Goal: Task Accomplishment & Management: Use online tool/utility

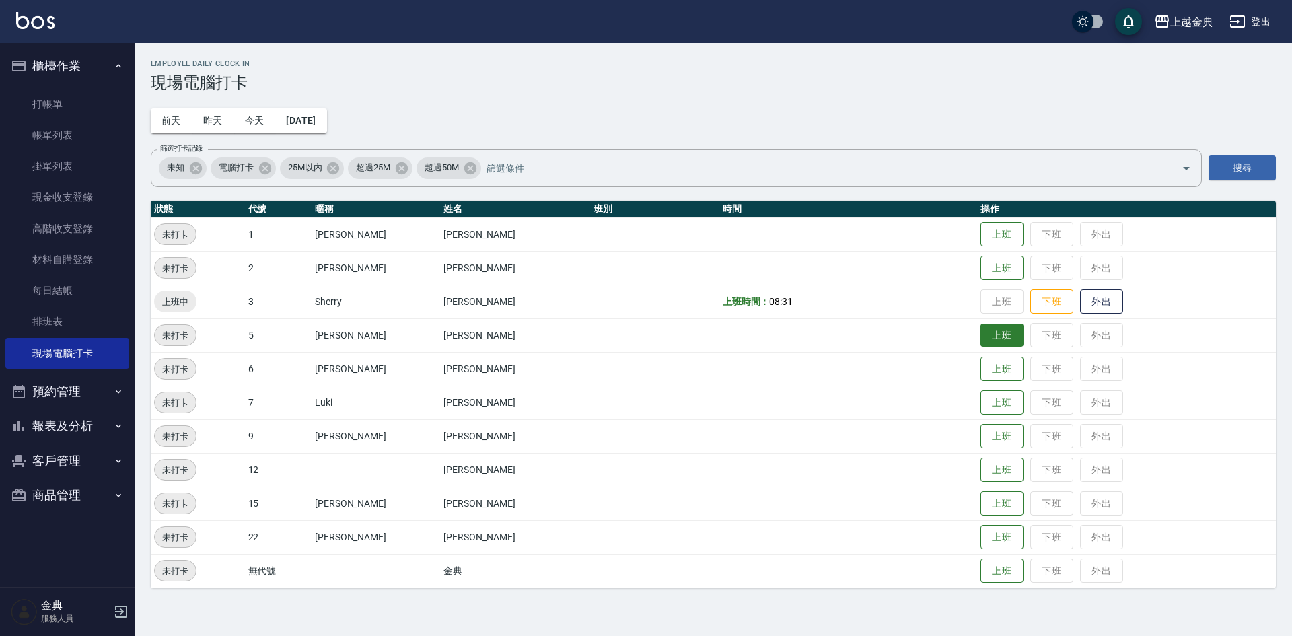
click at [982, 338] on button "上班" at bounding box center [1001, 336] width 43 height 24
click at [248, 114] on button "今天" at bounding box center [255, 120] width 42 height 25
click at [980, 437] on button "上班" at bounding box center [1001, 437] width 43 height 24
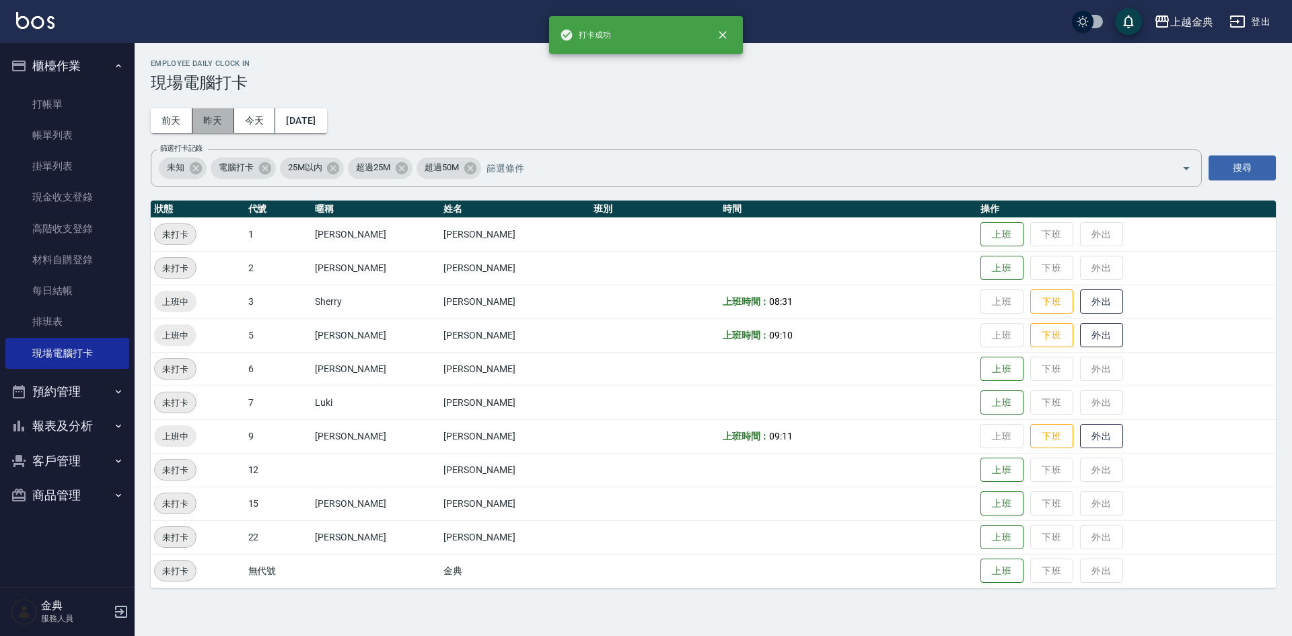
click at [213, 123] on button "昨天" at bounding box center [213, 120] width 42 height 25
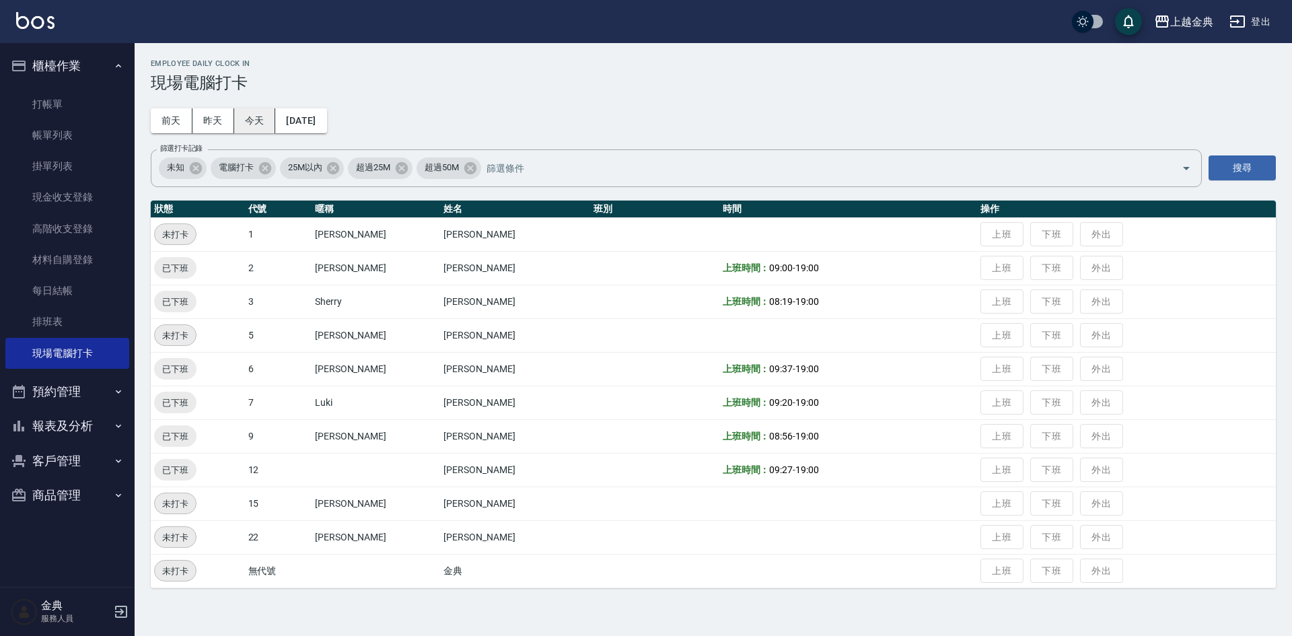
click at [245, 121] on button "今天" at bounding box center [255, 120] width 42 height 25
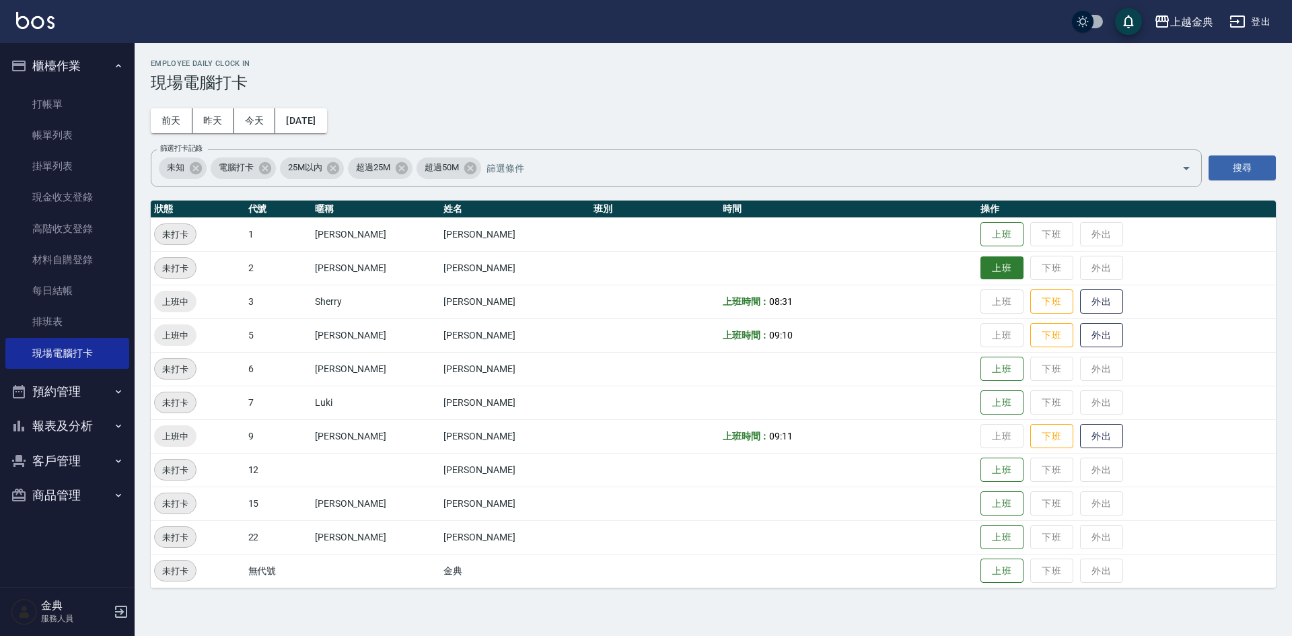
click at [982, 264] on button "上班" at bounding box center [1001, 268] width 43 height 24
click at [980, 546] on button "上班" at bounding box center [1001, 537] width 43 height 24
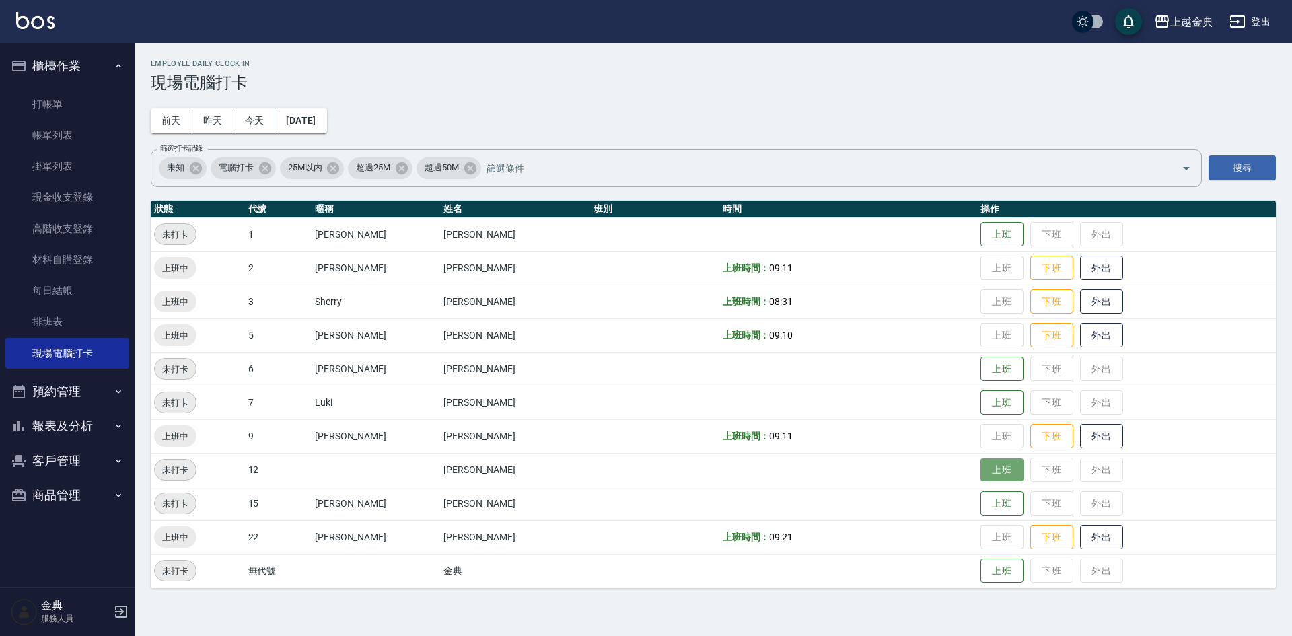
click at [987, 474] on button "上班" at bounding box center [1001, 470] width 43 height 24
click at [979, 618] on div "Employee Daily Clock In 現場電腦打卡 [DATE] [DATE] [DATE] [DATE] 篩選打卡記錄 未知 電腦打卡 25M以內…" at bounding box center [646, 318] width 1292 height 636
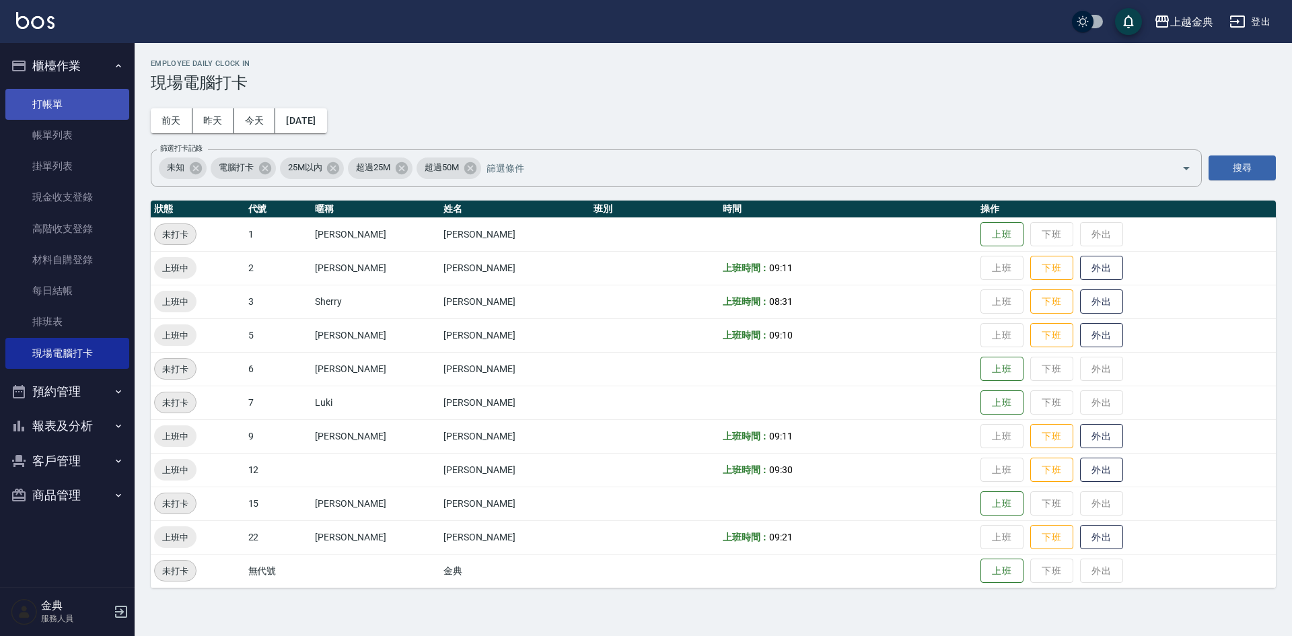
click at [29, 103] on link "打帳單" at bounding box center [67, 104] width 124 height 31
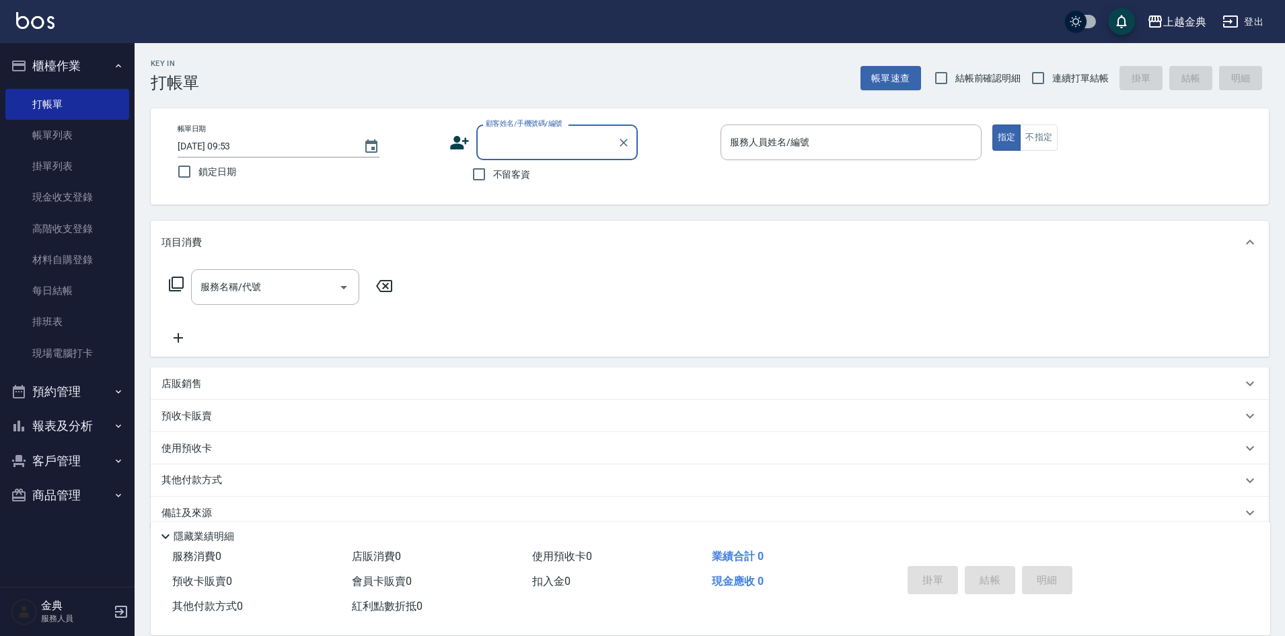
click at [571, 149] on input "顧客姓名/手機號碼/編號" at bounding box center [546, 143] width 129 height 24
type input "[PERSON_NAME]"
click at [620, 140] on icon "Clear" at bounding box center [623, 142] width 13 height 13
click at [673, 180] on div "顧客姓名/手機號碼/編號 顧客姓名/手機號碼/編號 不留客資" at bounding box center [579, 156] width 261 height 64
